Goal: Information Seeking & Learning: Learn about a topic

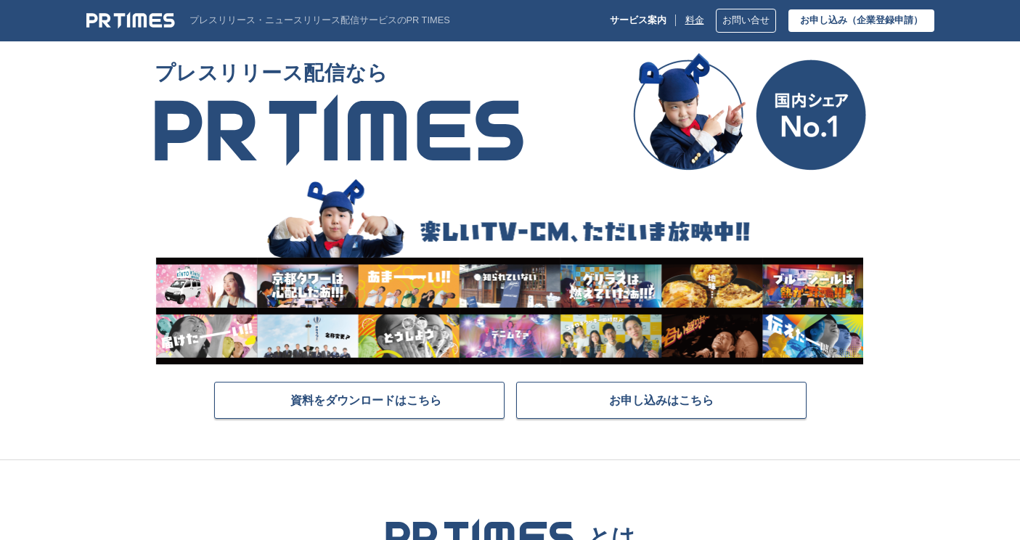
click at [686, 19] on link "料金" at bounding box center [695, 20] width 19 height 11
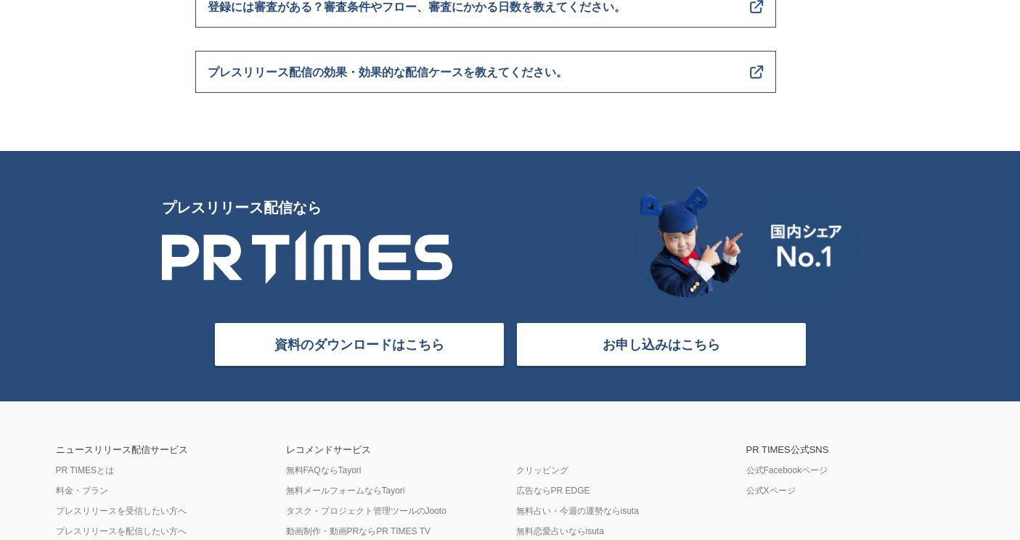
scroll to position [5760, 0]
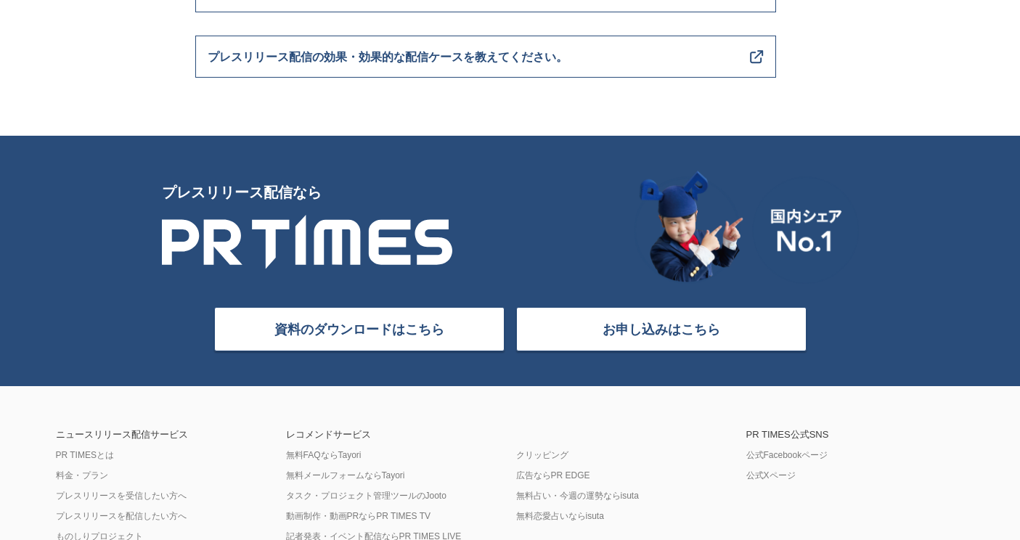
click at [331, 252] on img at bounding box center [307, 241] width 291 height 55
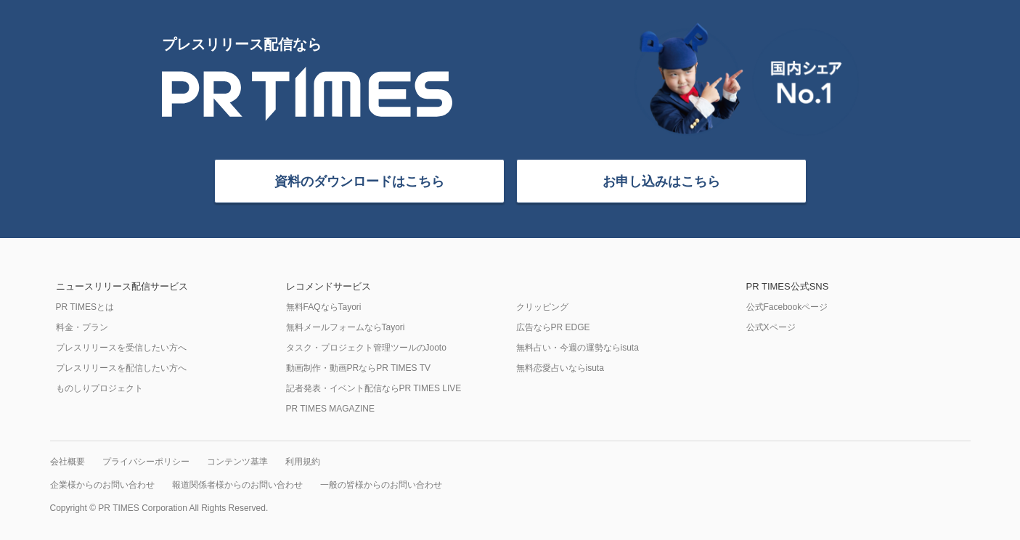
scroll to position [5907, 0]
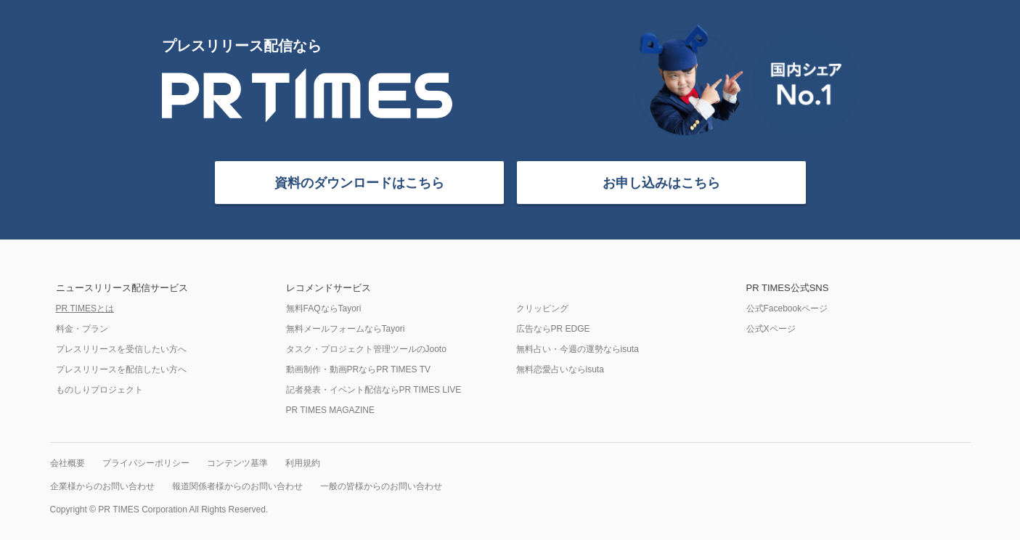
click at [105, 311] on link "PR TIMESとは" at bounding box center [85, 309] width 58 height 12
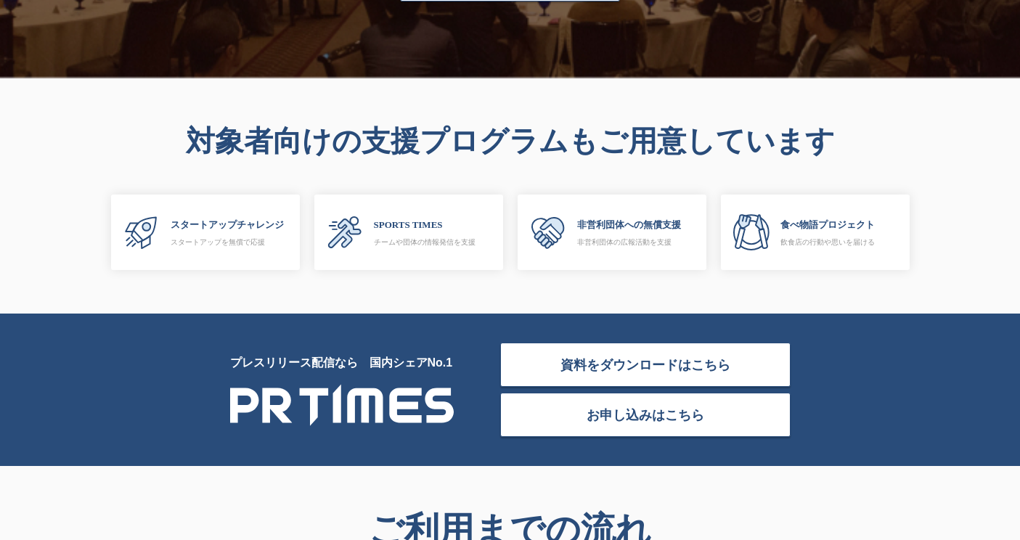
scroll to position [4231, 0]
